Goal: Task Accomplishment & Management: Manage account settings

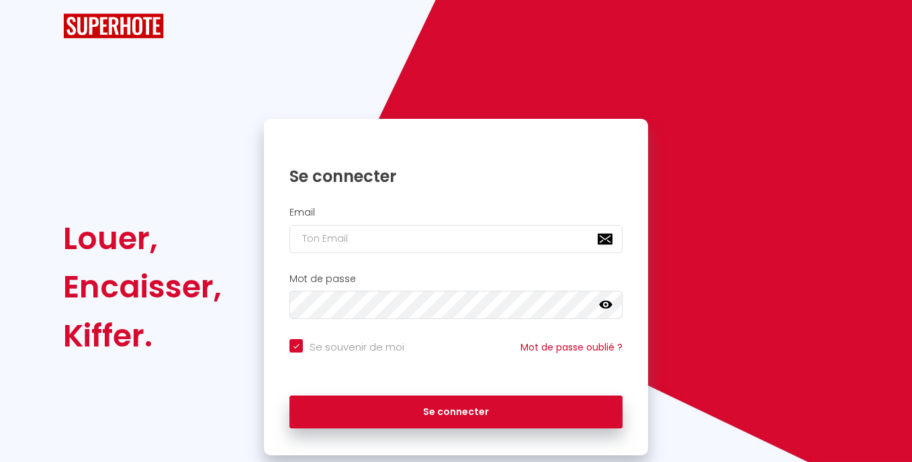
checkbox input "true"
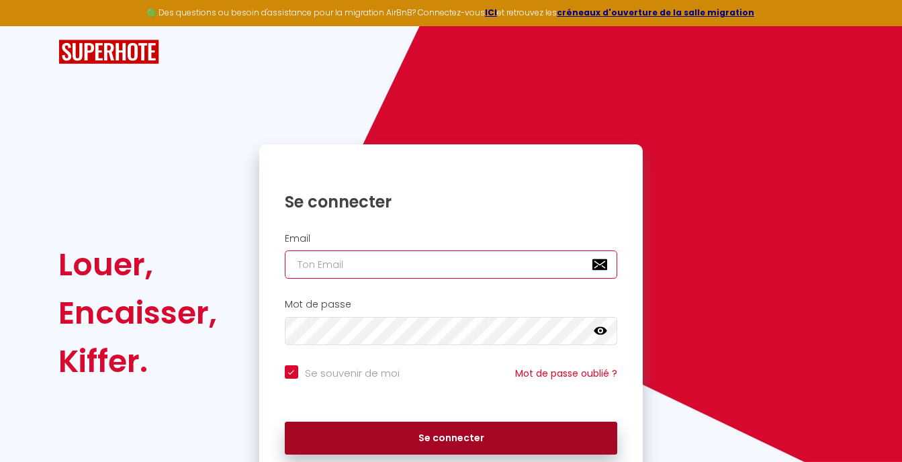
type input "[PERSON_NAME][EMAIL_ADDRESS][DOMAIN_NAME]"
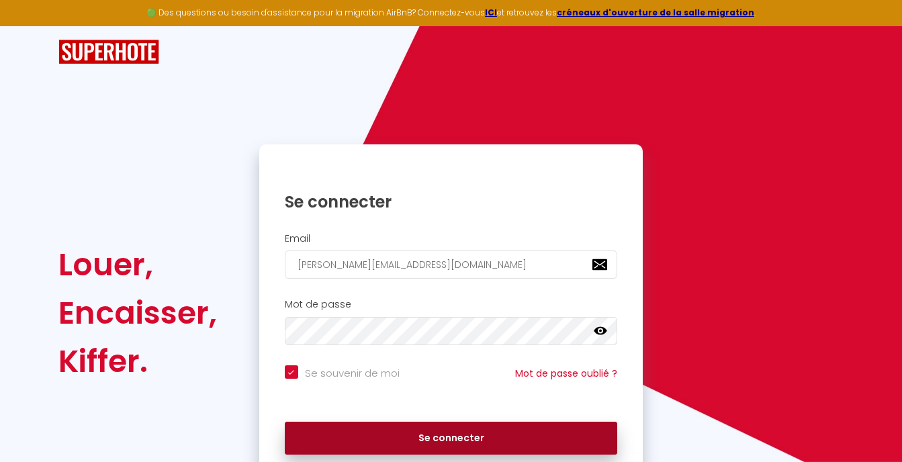
click at [431, 436] on button "Se connecter" at bounding box center [451, 439] width 333 height 34
checkbox input "true"
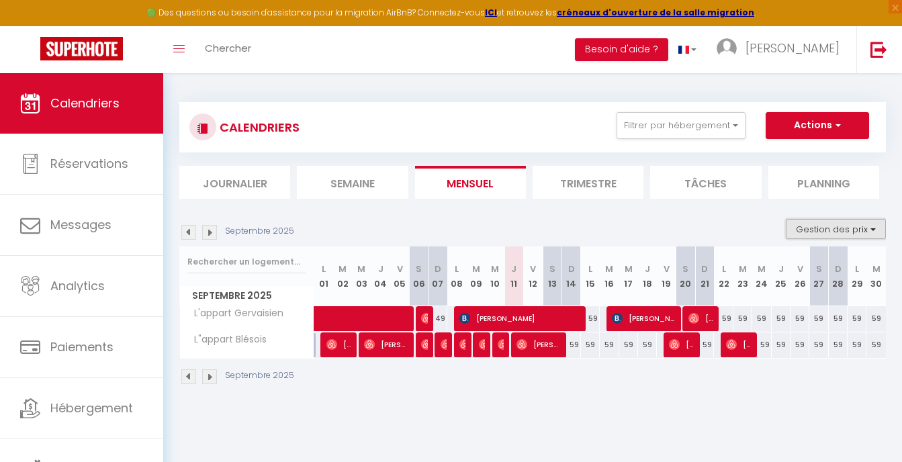
click at [867, 229] on button "Gestion des prix" at bounding box center [835, 229] width 100 height 20
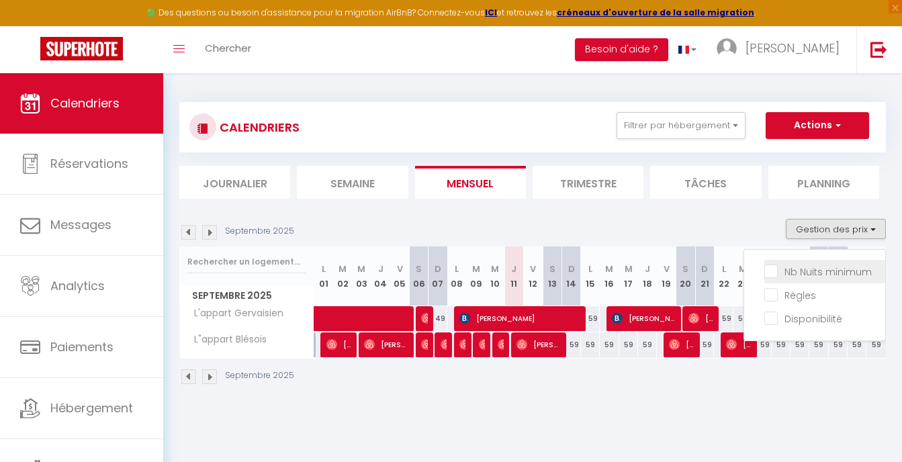
click at [826, 270] on input "Nb Nuits minimum" at bounding box center [824, 270] width 121 height 13
checkbox input "true"
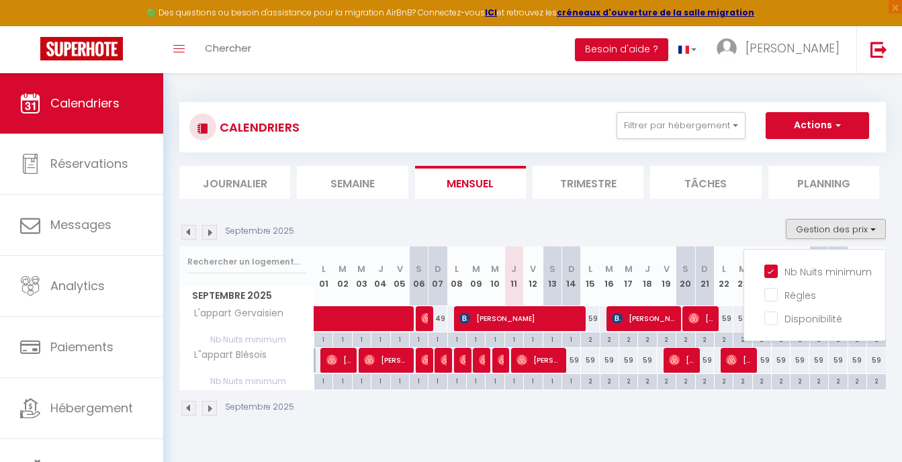
click at [563, 416] on div "Septembre 2025" at bounding box center [532, 410] width 706 height 40
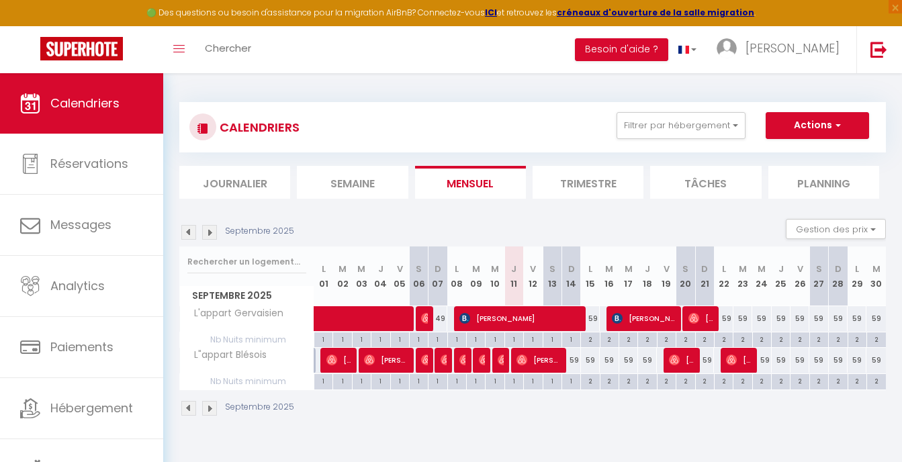
click at [575, 383] on div "1" at bounding box center [571, 380] width 18 height 13
type input "1"
type input "Dim 14 Septembre 2025"
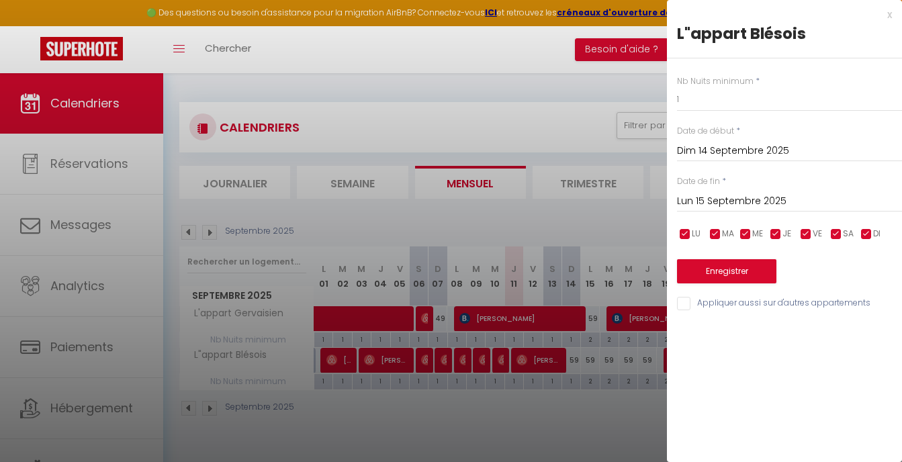
click at [703, 198] on input "Lun 15 Septembre 2025" at bounding box center [789, 201] width 225 height 17
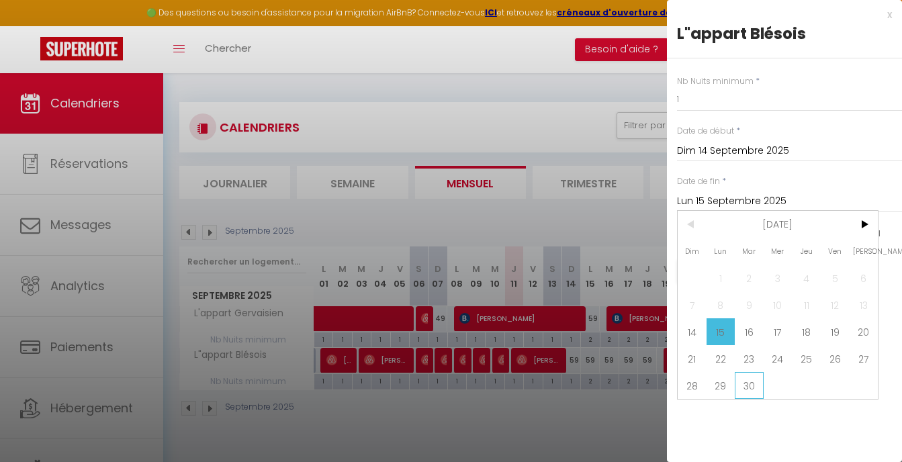
click at [750, 388] on span "30" at bounding box center [748, 385] width 29 height 27
type input "[DATE]"
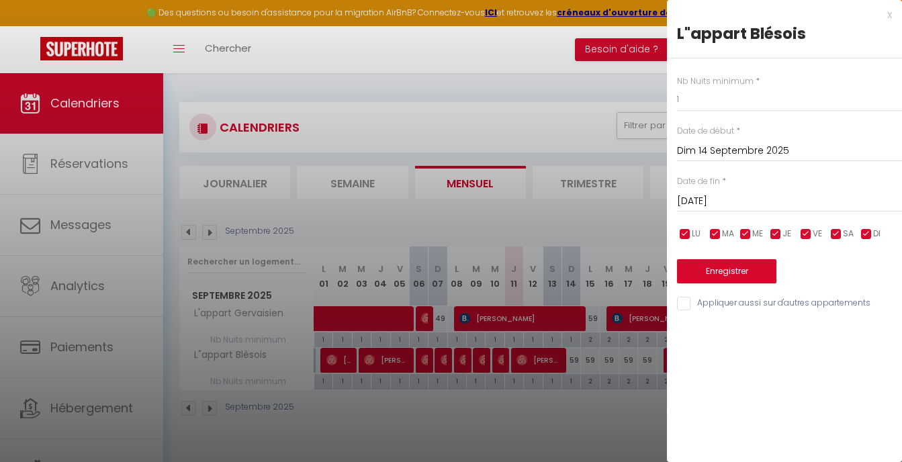
click at [682, 305] on input "Appliquer aussi sur d'autres appartements" at bounding box center [789, 303] width 225 height 13
checkbox input "true"
click at [759, 273] on button "Enregistrer" at bounding box center [726, 271] width 99 height 24
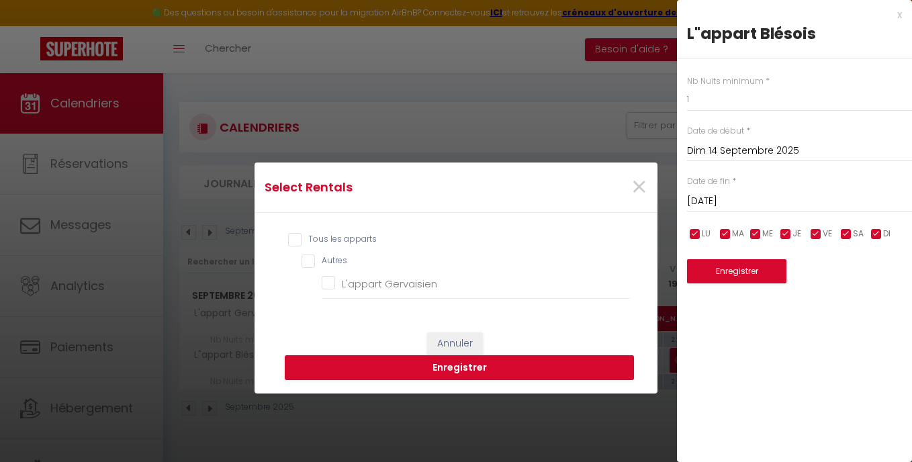
click at [292, 241] on input "Tous les apparts" at bounding box center [459, 239] width 342 height 13
checkbox input "true"
checkbox Gervaisien "true"
click at [479, 371] on button "Enregistrer" at bounding box center [459, 368] width 349 height 26
